Goal: Find contact information: Find contact information

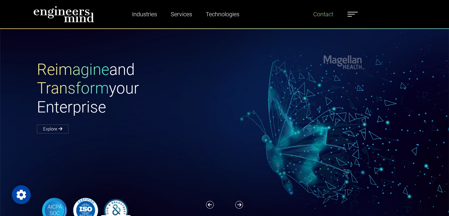
click at [327, 16] on link "Contact" at bounding box center [323, 14] width 25 height 14
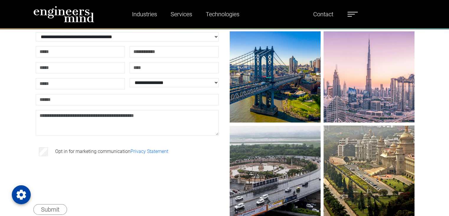
scroll to position [55, 0]
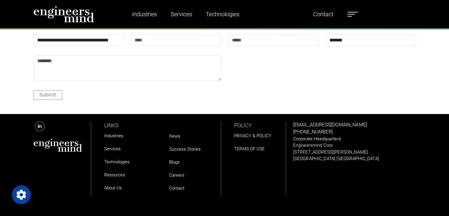
scroll to position [705, 0]
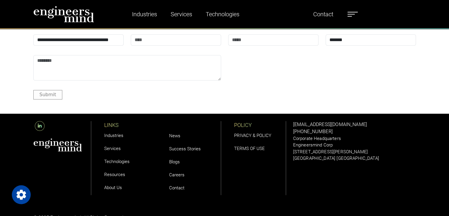
click at [296, 159] on p "[GEOGRAPHIC_DATA] [GEOGRAPHIC_DATA]" at bounding box center [354, 158] width 123 height 7
drag, startPoint x: 313, startPoint y: 157, endPoint x: 303, endPoint y: 157, distance: 9.8
click at [303, 157] on p "[GEOGRAPHIC_DATA] [GEOGRAPHIC_DATA]" at bounding box center [354, 158] width 123 height 7
drag, startPoint x: 293, startPoint y: 159, endPoint x: 316, endPoint y: 159, distance: 22.5
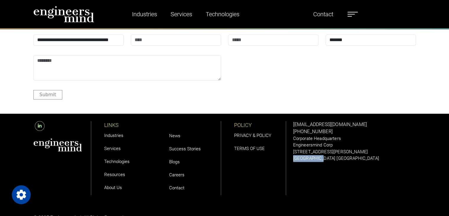
click at [316, 159] on p "[GEOGRAPHIC_DATA] [GEOGRAPHIC_DATA]" at bounding box center [354, 158] width 123 height 7
copy p "Jersey City"
